Goal: Check status: Check status

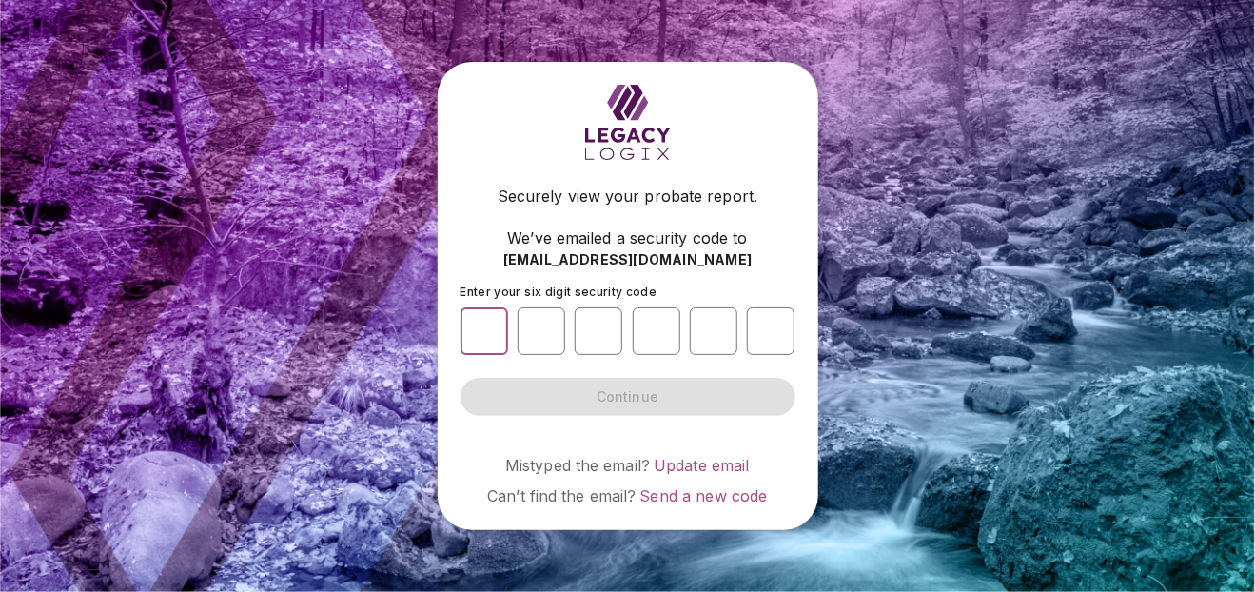
click at [498, 324] on input "number" at bounding box center [485, 331] width 48 height 48
type input "*"
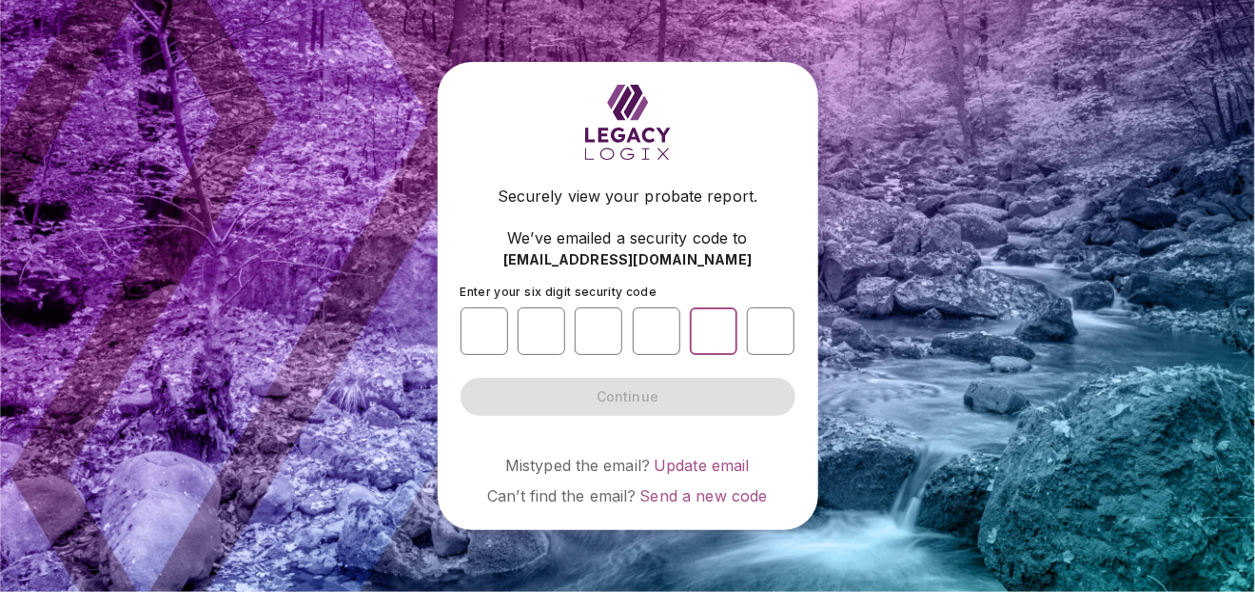
type input "*"
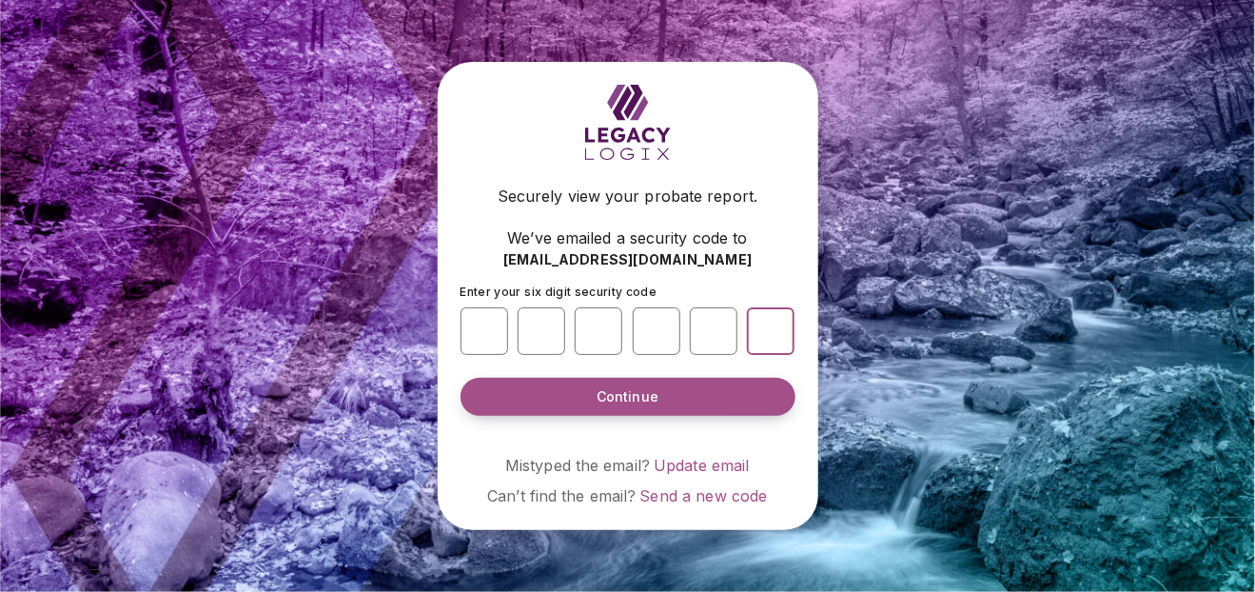
type input "*"
click at [646, 407] on button "Continue" at bounding box center [628, 397] width 335 height 38
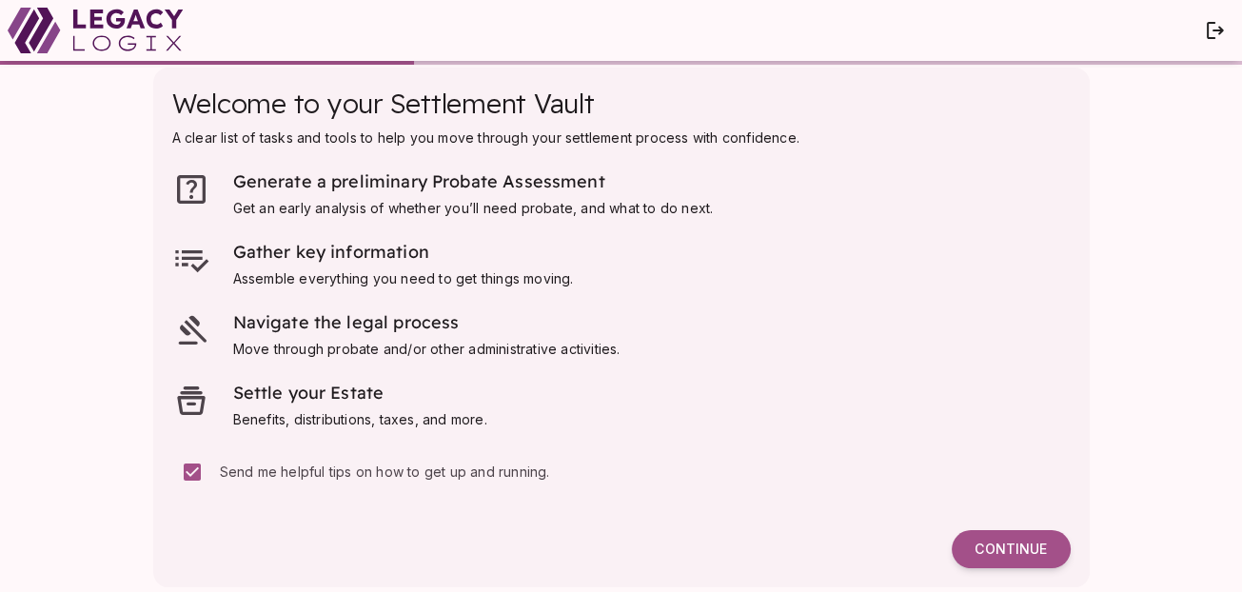
scroll to position [35, 0]
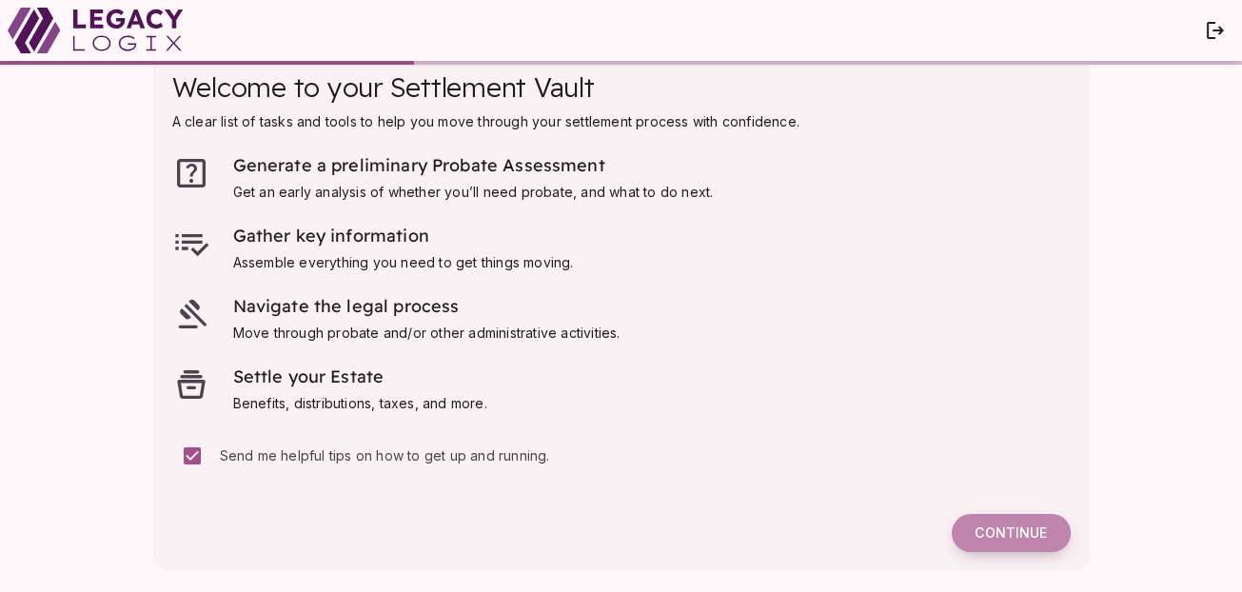
click at [1026, 534] on span "Continue" at bounding box center [1010, 532] width 72 height 17
